Goal: Check status: Check status

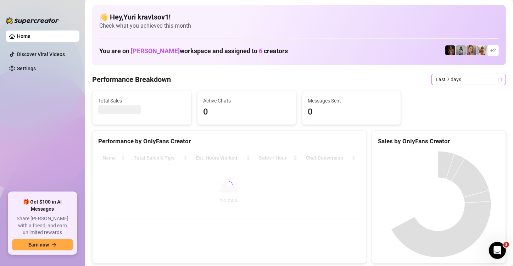
click at [497, 80] on div "Last 7 days" at bounding box center [469, 79] width 74 height 11
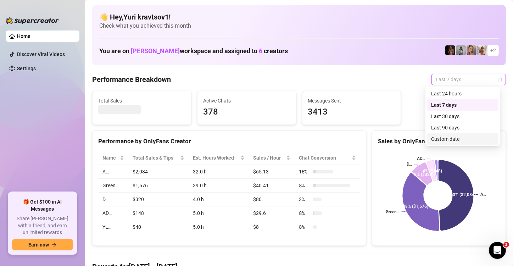
click at [462, 138] on div "Custom date" at bounding box center [462, 139] width 63 height 8
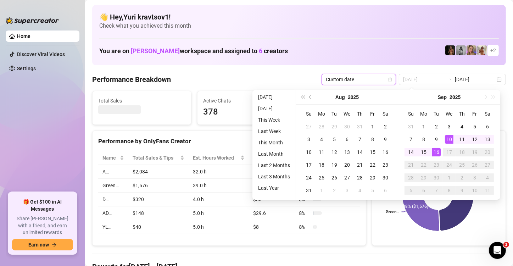
type input "[DATE]"
click at [435, 151] on div "16" at bounding box center [436, 152] width 9 height 9
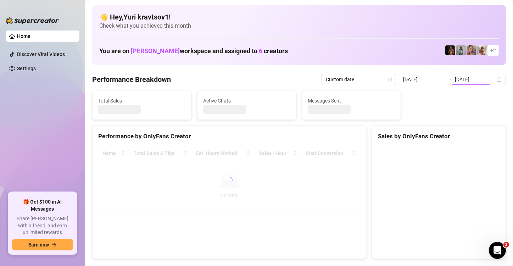
type input "[DATE]"
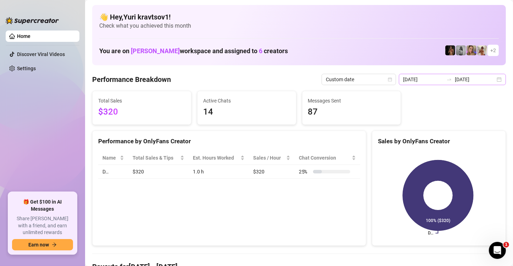
click at [496, 79] on div "[DATE] [DATE]" at bounding box center [452, 79] width 107 height 11
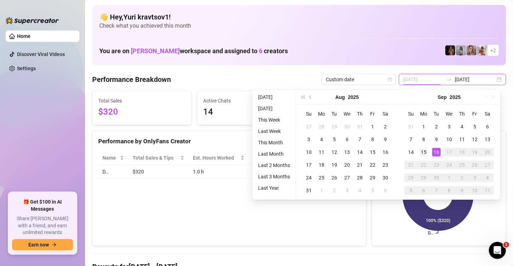
type input "[DATE]"
click at [418, 151] on td "15" at bounding box center [424, 152] width 13 height 13
click at [438, 154] on div "16" at bounding box center [436, 152] width 9 height 9
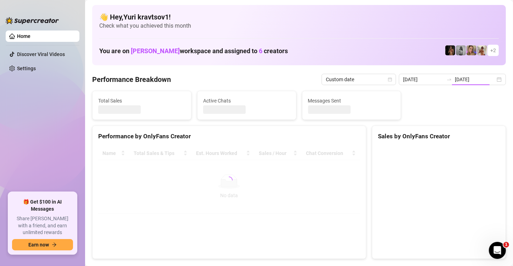
type input "[DATE]"
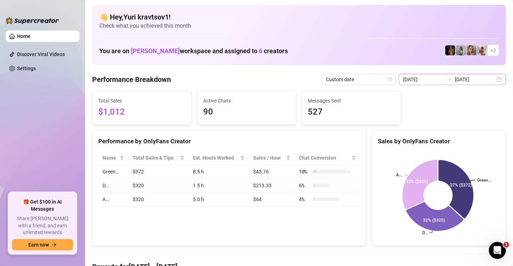
click at [492, 76] on div "[DATE] [DATE]" at bounding box center [452, 79] width 107 height 11
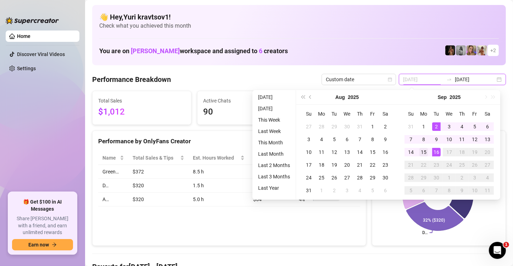
type input "[DATE]"
click at [424, 156] on div "15" at bounding box center [424, 152] width 9 height 9
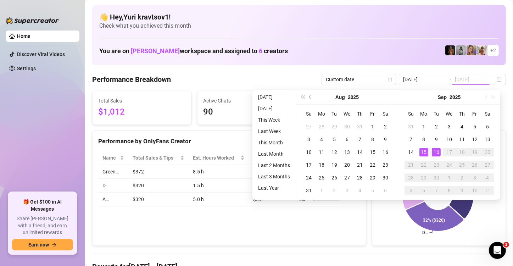
click at [431, 152] on td "16" at bounding box center [436, 152] width 13 height 13
